Goal: Check status: Check status

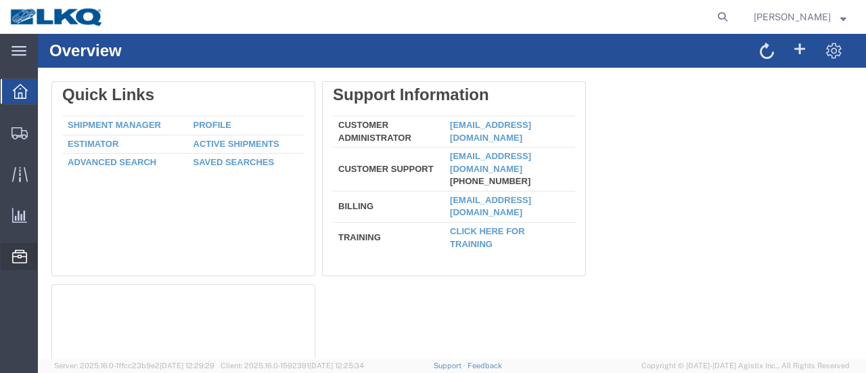
click at [0, 0] on span "Location Appointment" at bounding box center [0, 0] width 0 height 0
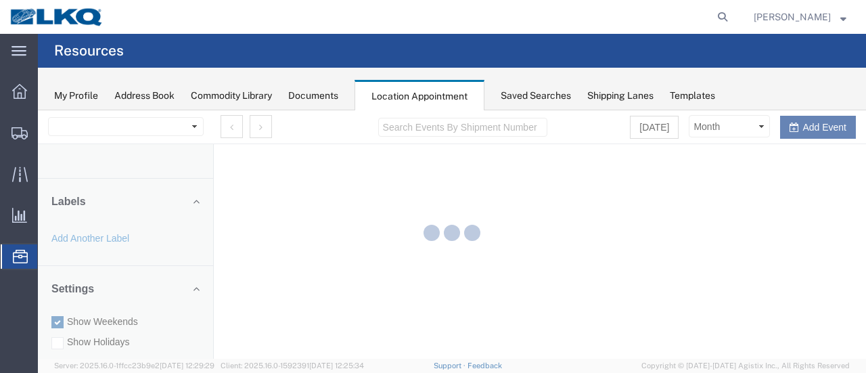
select select "28712"
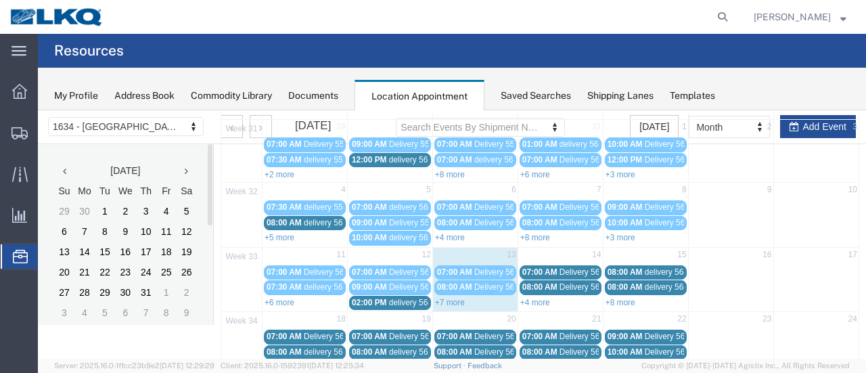
scroll to position [135, 0]
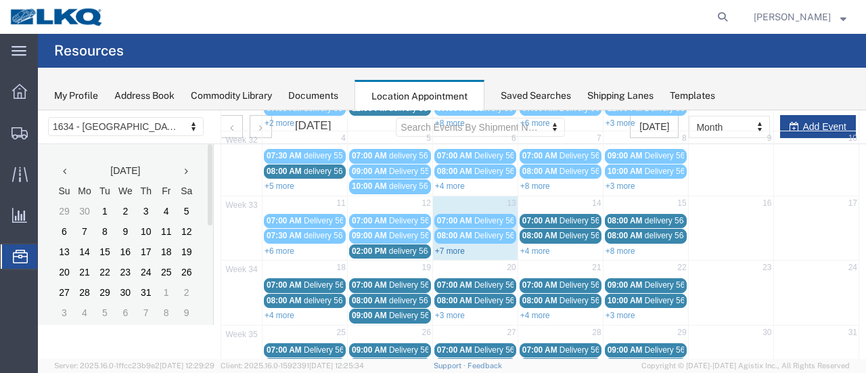
click at [441, 246] on link "+7 more" at bounding box center [450, 250] width 30 height 9
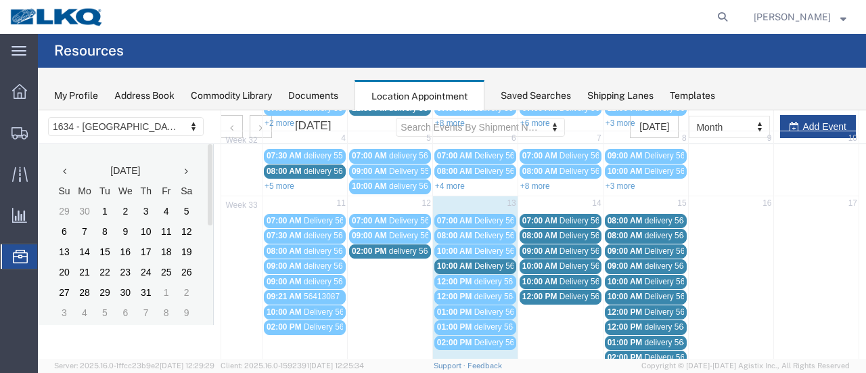
click at [480, 262] on span "Delivery 56124165" at bounding box center [507, 265] width 67 height 9
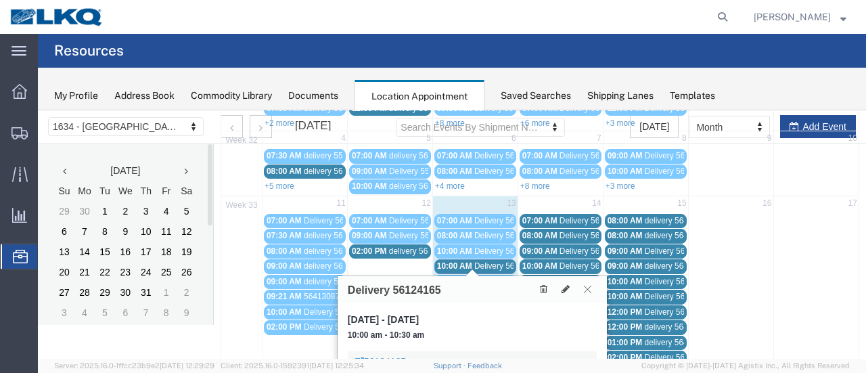
click at [587, 287] on icon at bounding box center [587, 289] width 7 height 8
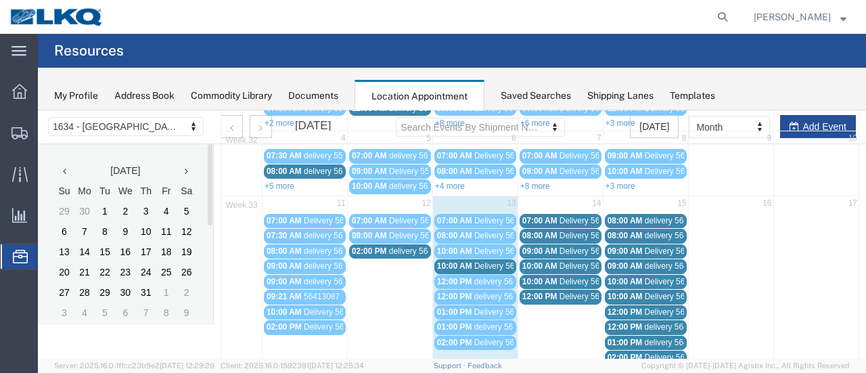
click at [479, 277] on span "delivery 56320947" at bounding box center [507, 281] width 66 height 9
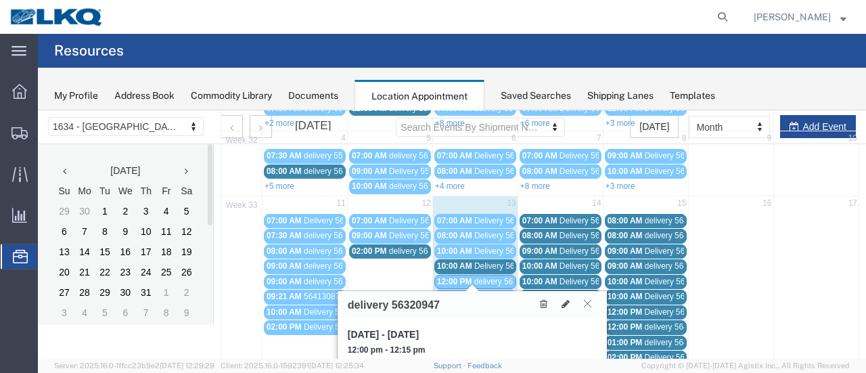
click at [588, 302] on icon at bounding box center [587, 303] width 7 height 8
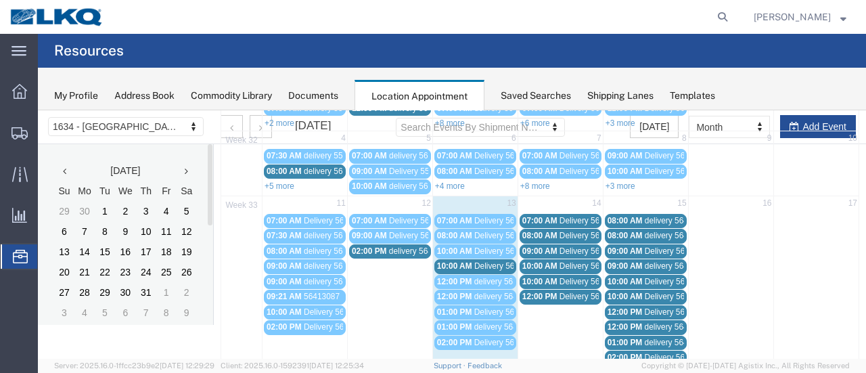
click at [484, 292] on span "delivery 56443901" at bounding box center [507, 296] width 66 height 9
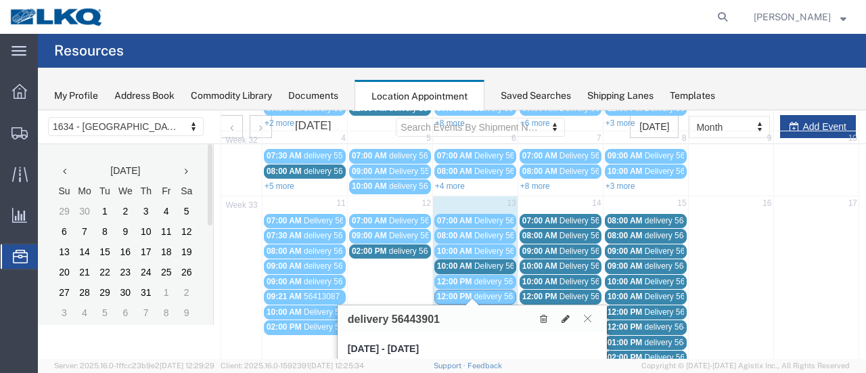
click at [591, 312] on button at bounding box center [587, 318] width 18 height 13
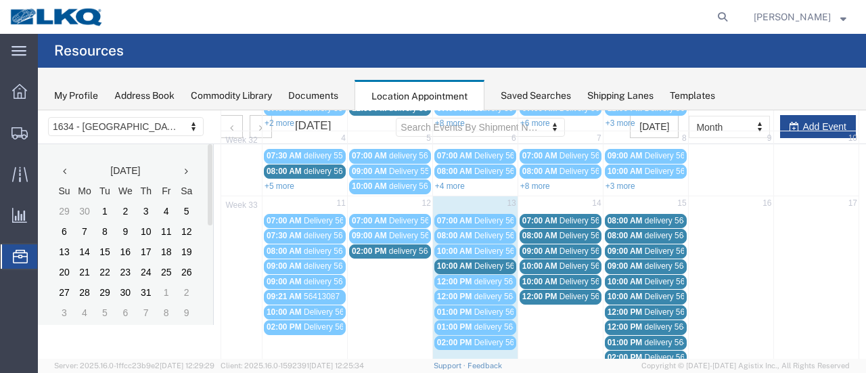
click at [487, 262] on span "Delivery 56124165" at bounding box center [507, 265] width 67 height 9
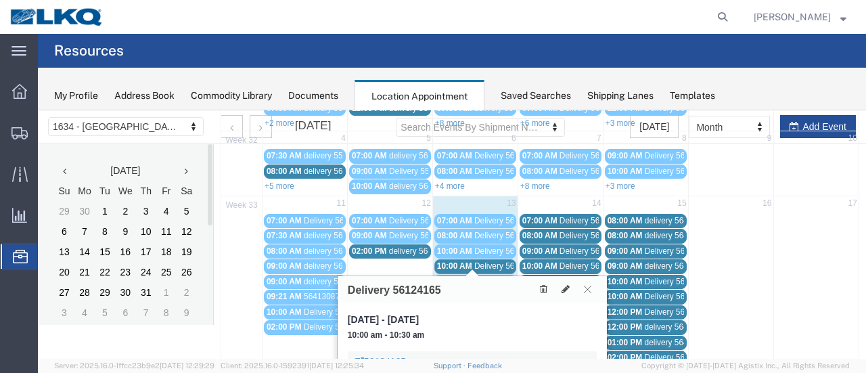
scroll to position [203, 0]
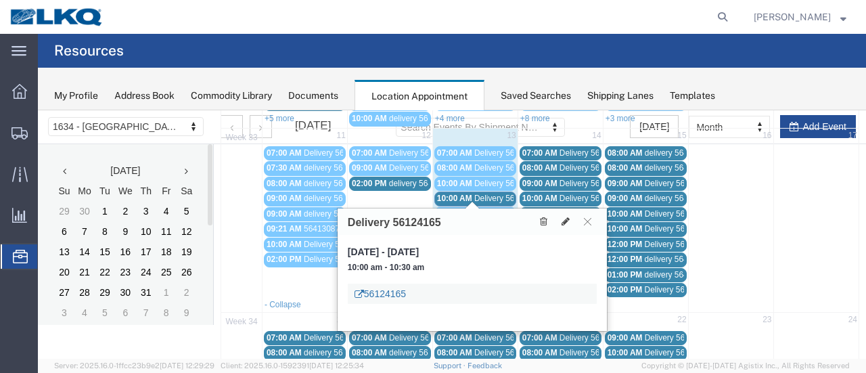
click at [377, 293] on link "56124165" at bounding box center [379, 294] width 51 height 14
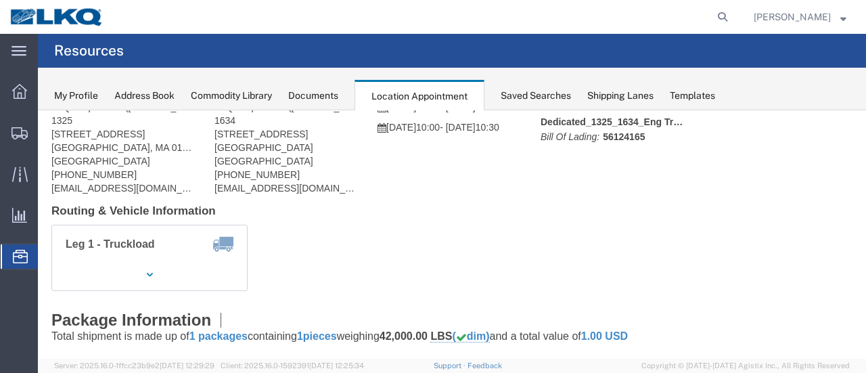
scroll to position [0, 0]
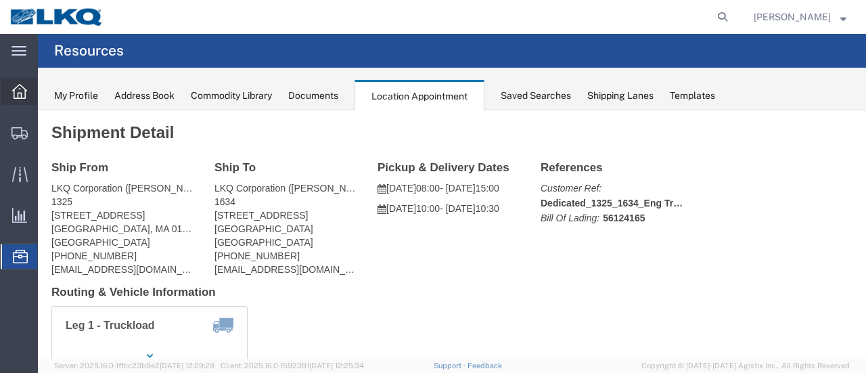
click at [18, 89] on icon at bounding box center [19, 91] width 15 height 15
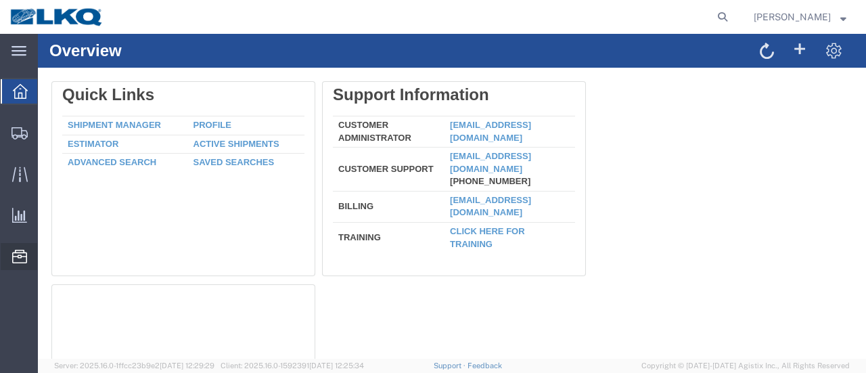
click at [0, 0] on span "Location Appointment" at bounding box center [0, 0] width 0 height 0
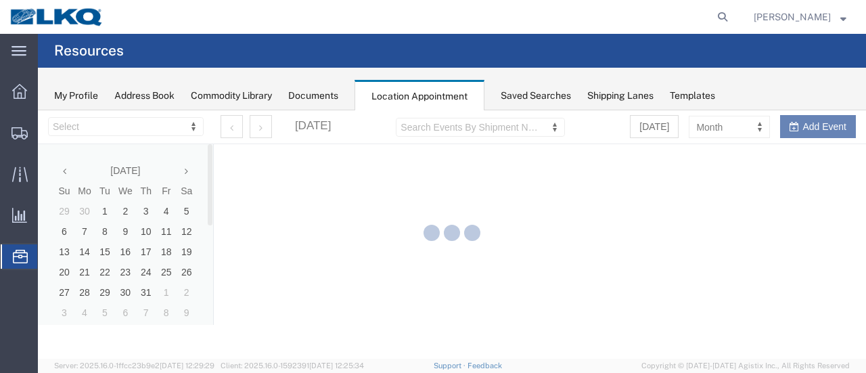
select select "28712"
